Goal: Book appointment/travel/reservation

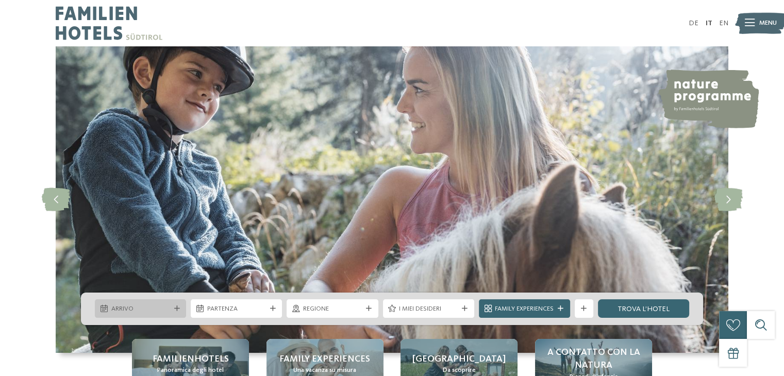
click at [176, 310] on icon at bounding box center [177, 309] width 6 height 6
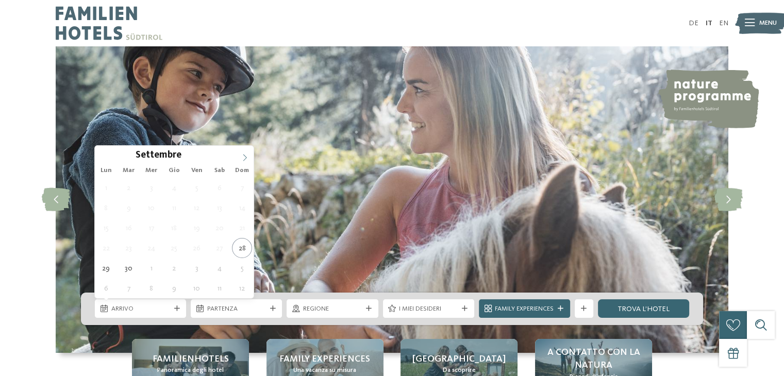
click at [243, 158] on icon at bounding box center [244, 157] width 7 height 7
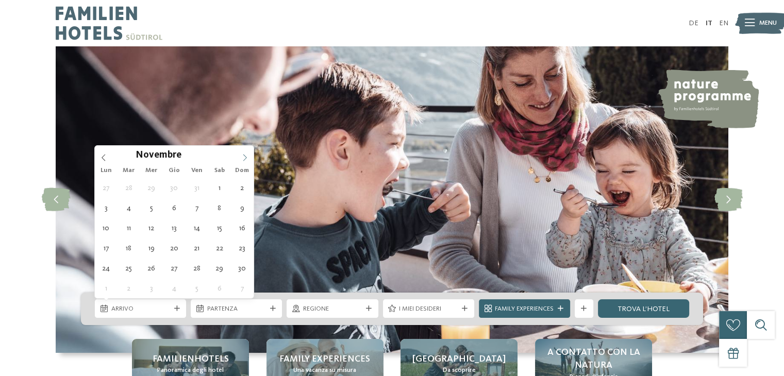
click at [243, 158] on icon at bounding box center [244, 157] width 7 height 7
type input "****"
click at [243, 158] on icon at bounding box center [244, 157] width 7 height 7
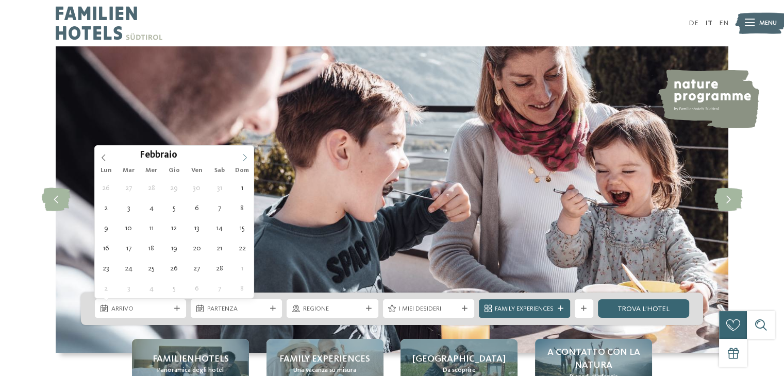
click at [243, 158] on icon at bounding box center [244, 157] width 7 height 7
type div "[DATE]"
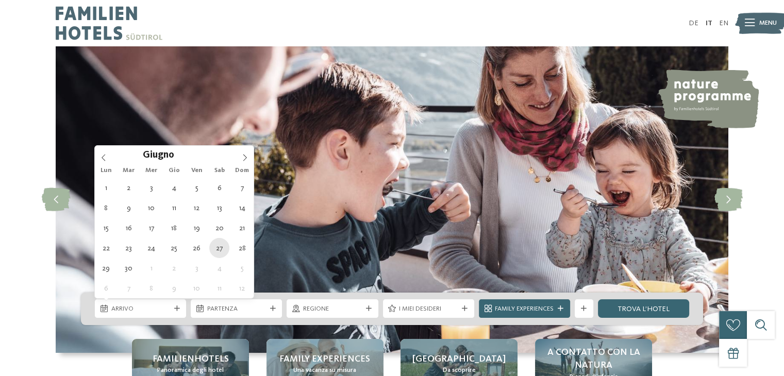
type input "****"
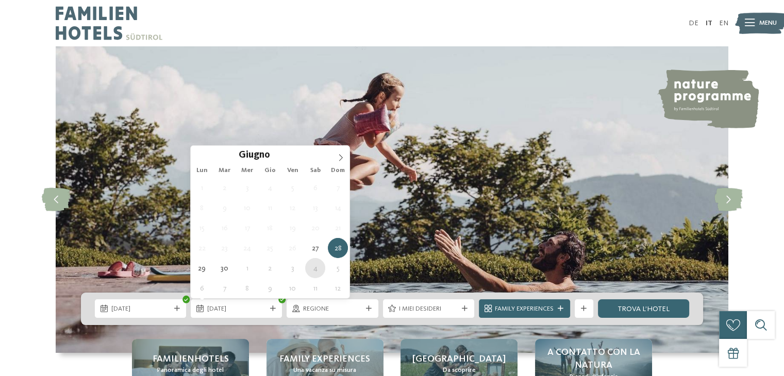
type div "[DATE]"
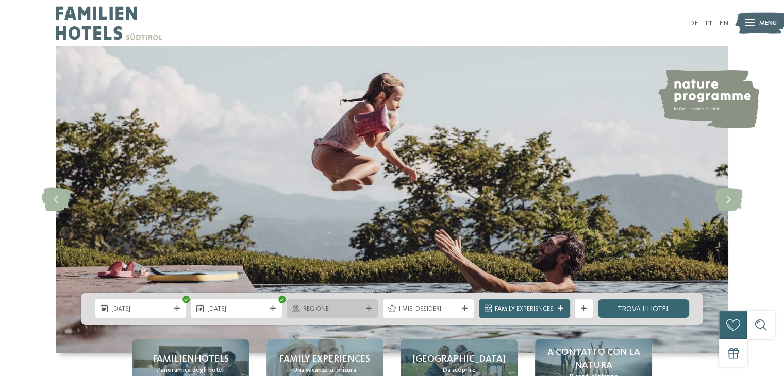
click at [368, 310] on icon at bounding box center [369, 309] width 6 height 6
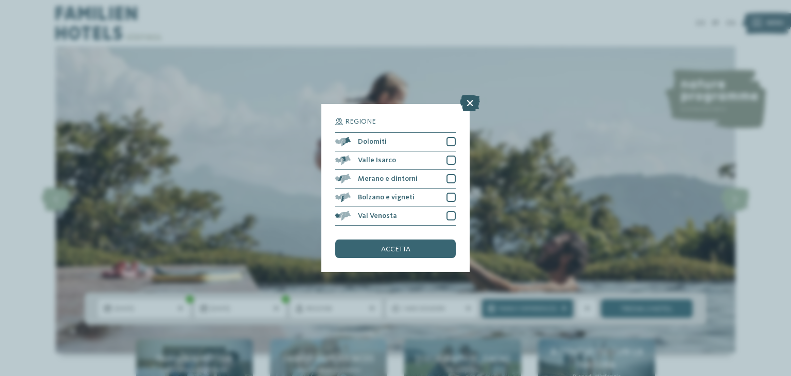
click at [472, 102] on icon at bounding box center [470, 103] width 20 height 16
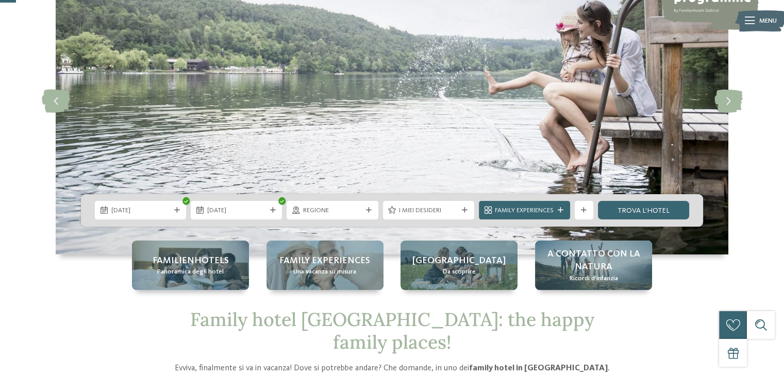
scroll to position [103, 0]
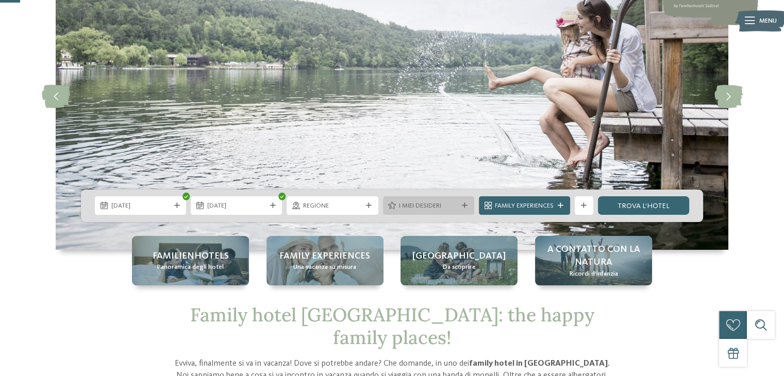
click at [468, 200] on div "I miei desideri" at bounding box center [428, 205] width 91 height 19
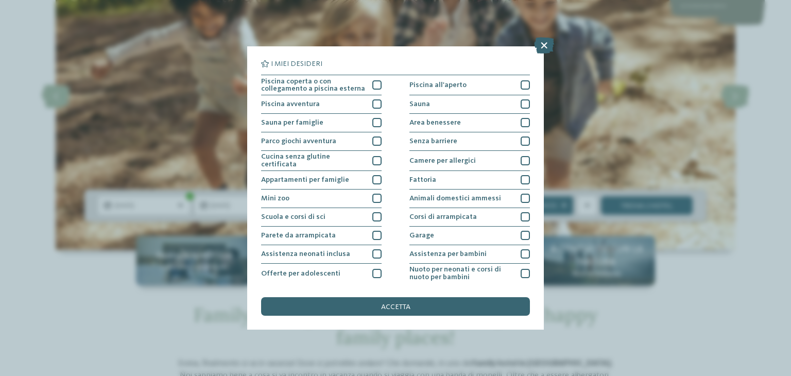
click at [108, 310] on div "I miei desideri Piscina coperta o con collegamento a piscina esterna Piscina al…" at bounding box center [395, 188] width 791 height 376
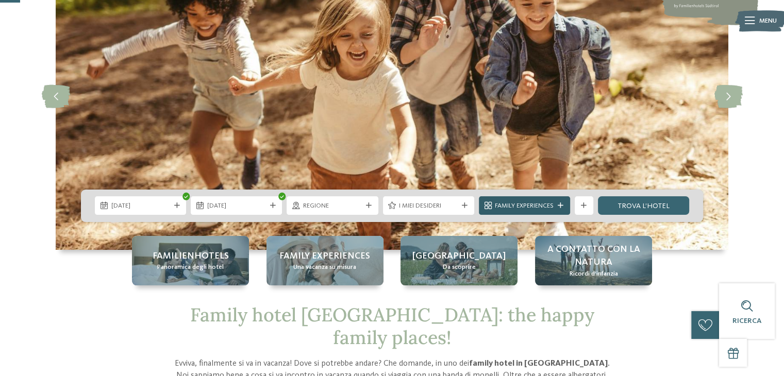
click at [562, 203] on icon at bounding box center [560, 206] width 6 height 6
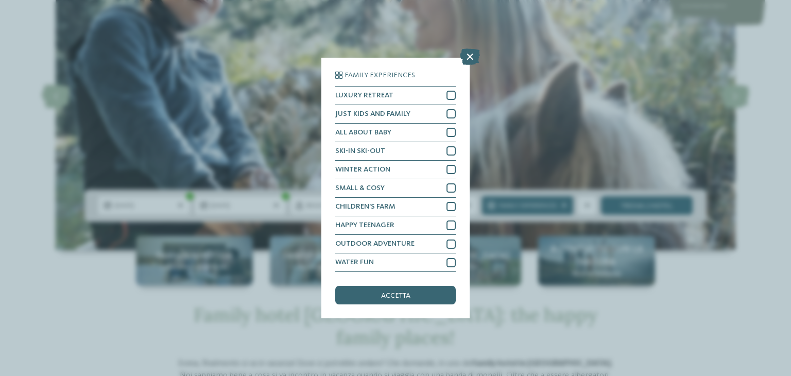
drag, startPoint x: 715, startPoint y: 253, endPoint x: 700, endPoint y: 253, distance: 14.4
click at [707, 253] on div "Family Experiences LUXURY RETREAT JUST KIDS AND FAMILY" at bounding box center [395, 188] width 791 height 376
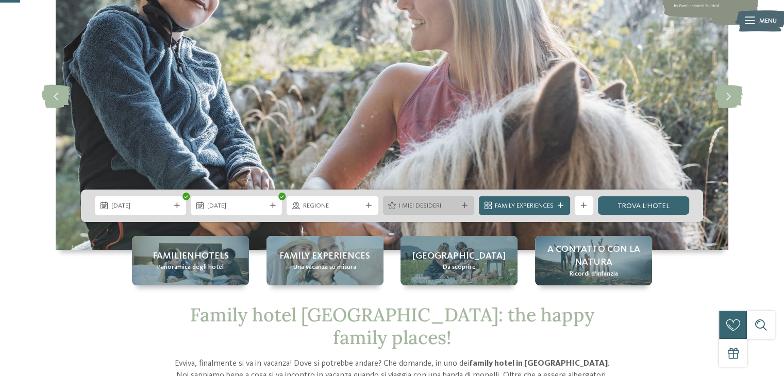
drag, startPoint x: 635, startPoint y: 209, endPoint x: 424, endPoint y: 209, distance: 211.2
click at [635, 209] on link "trova l’hotel" at bounding box center [643, 205] width 91 height 19
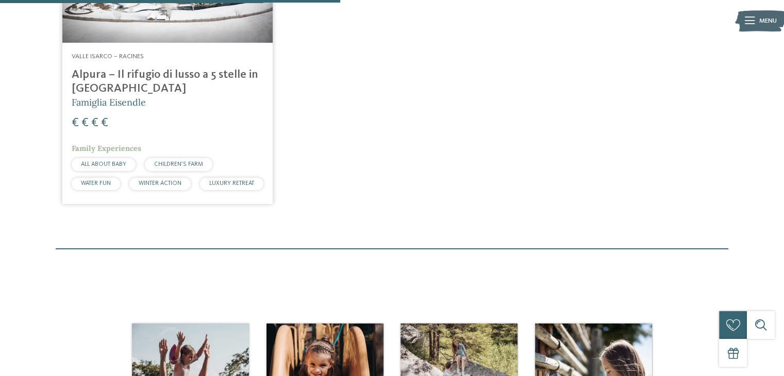
scroll to position [350, 0]
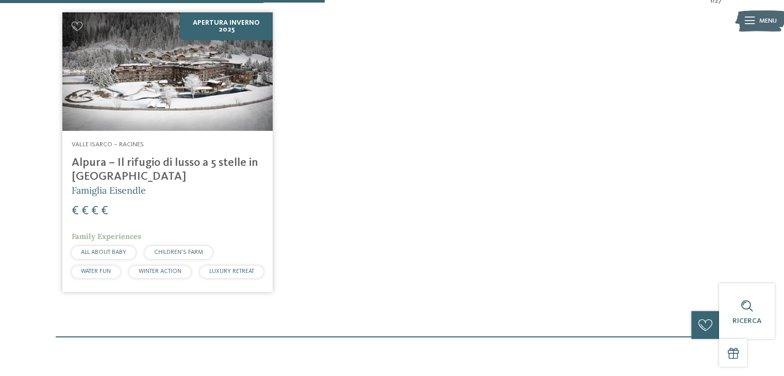
click at [146, 159] on h4 "Alpura – Il rifugio di lusso a 5 stelle in [GEOGRAPHIC_DATA]" at bounding box center [168, 170] width 192 height 28
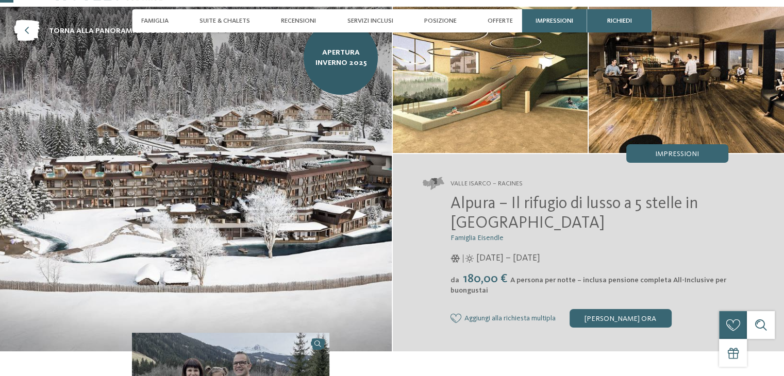
scroll to position [52, 0]
